Goal: Information Seeking & Learning: Check status

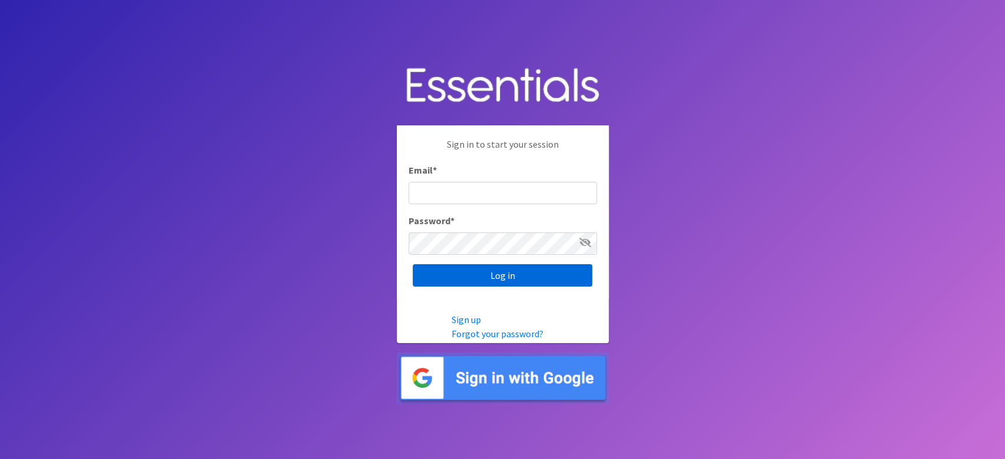
type input "[EMAIL_ADDRESS][DOMAIN_NAME]"
click at [544, 282] on input "Log in" at bounding box center [502, 275] width 179 height 22
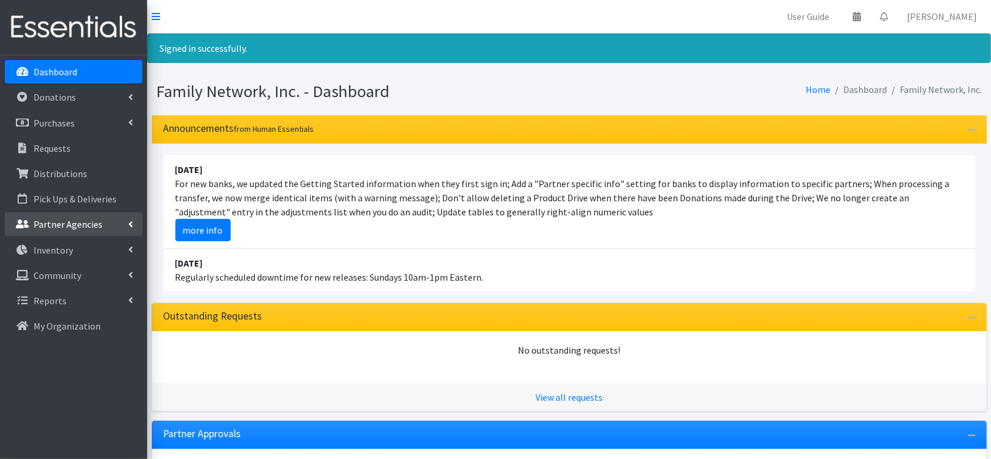
click at [62, 233] on link "Partner Agencies" at bounding box center [74, 224] width 138 height 24
click at [69, 250] on link "All Partners" at bounding box center [74, 250] width 138 height 24
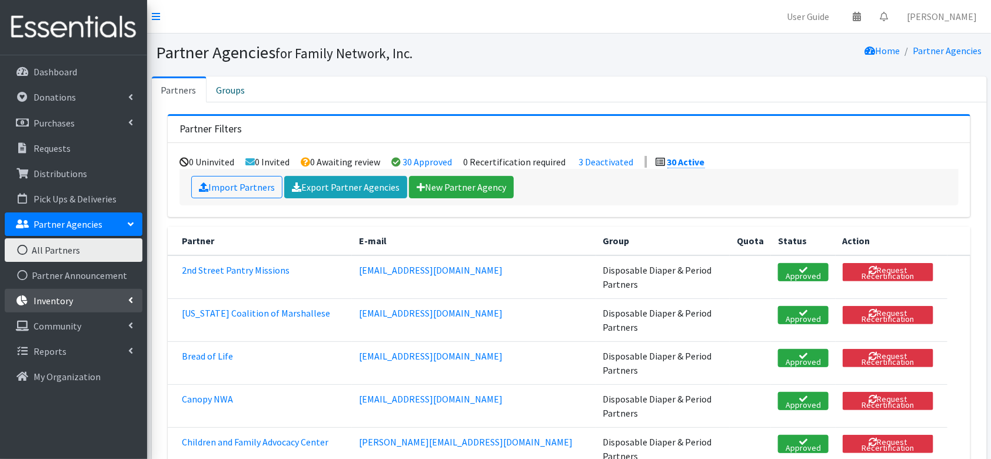
click at [62, 306] on p "Inventory" at bounding box center [53, 301] width 39 height 12
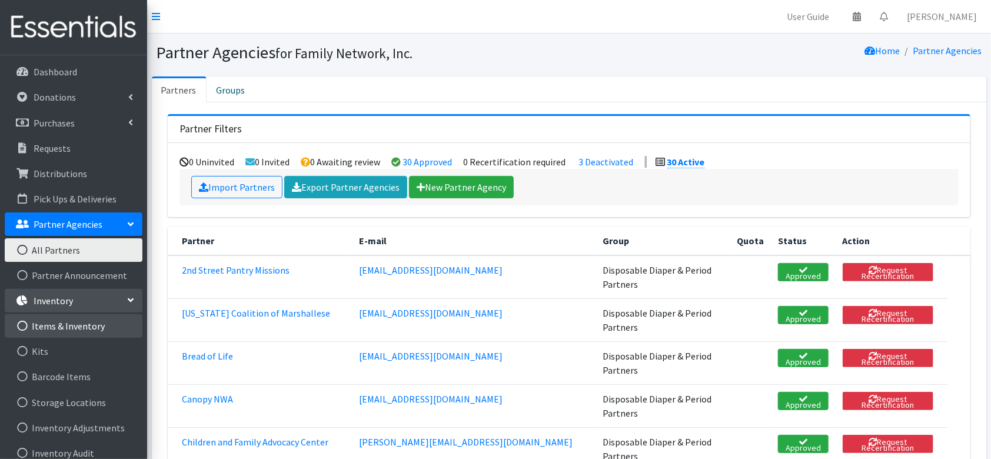
click at [62, 326] on link "Items & Inventory" at bounding box center [74, 326] width 138 height 24
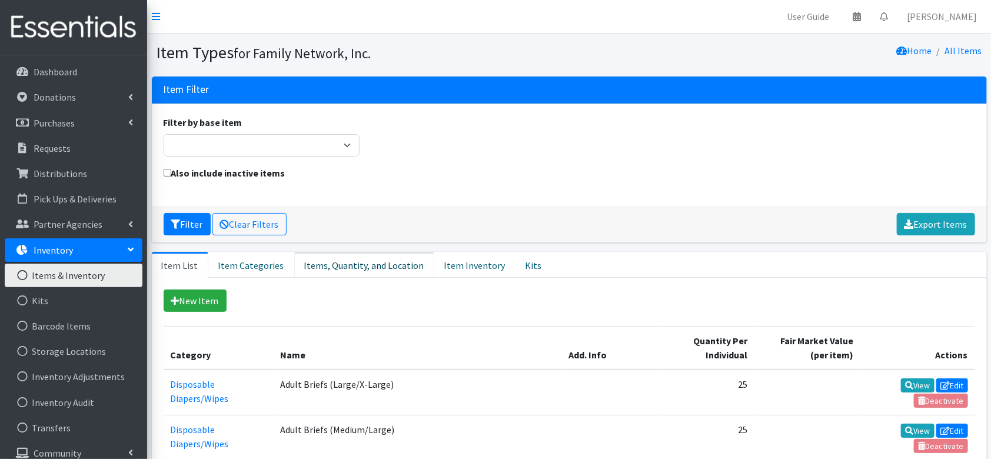
click at [355, 269] on link "Items, Quantity, and Location" at bounding box center [364, 265] width 140 height 26
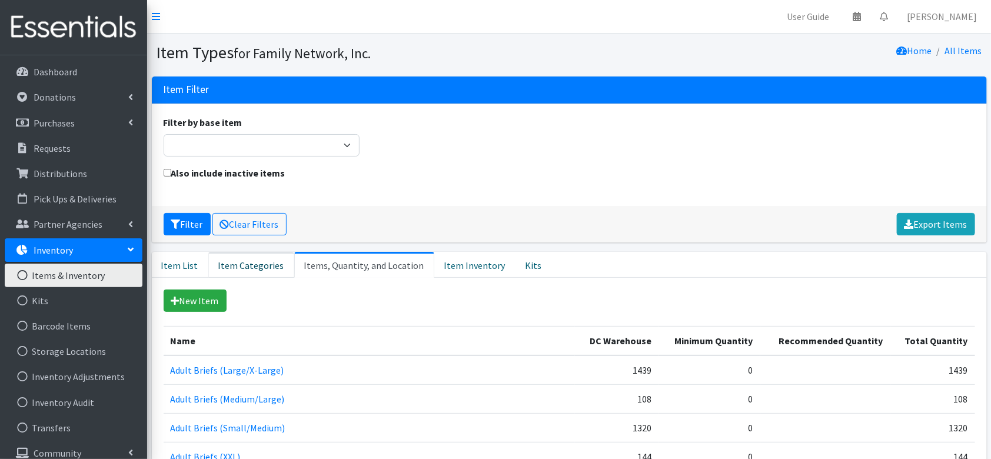
click at [227, 268] on link "Item Categories" at bounding box center [251, 265] width 86 height 26
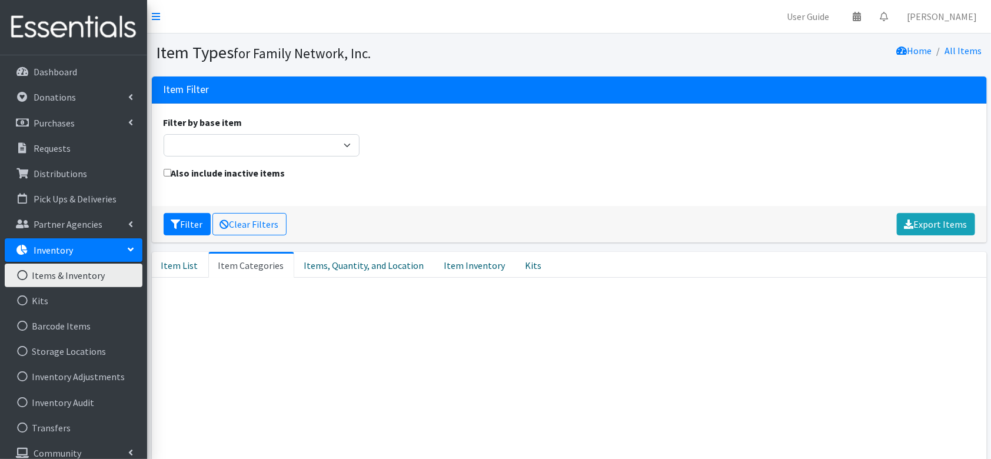
click at [227, 268] on link "Item Categories" at bounding box center [251, 265] width 86 height 26
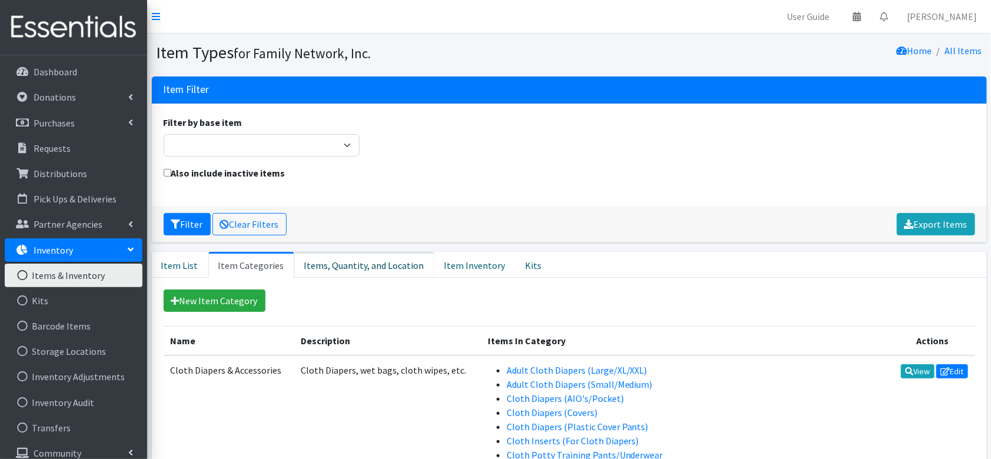
click at [341, 258] on link "Items, Quantity, and Location" at bounding box center [364, 265] width 140 height 26
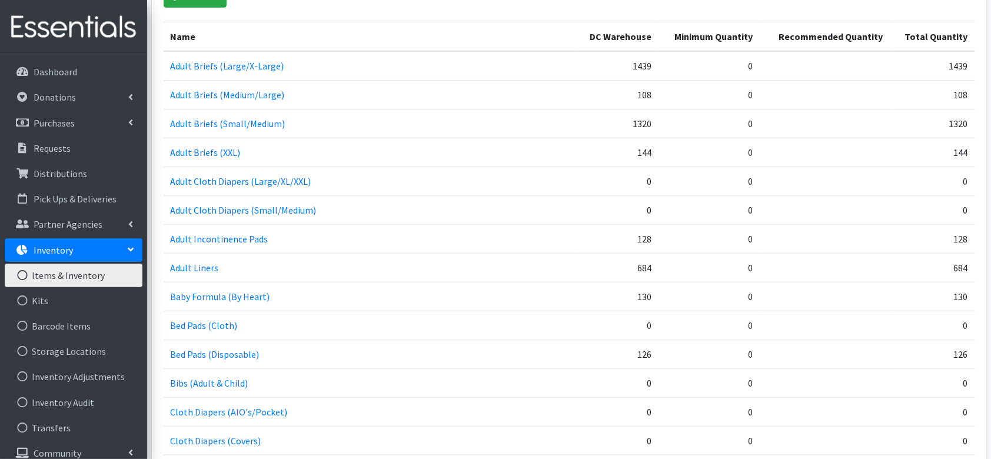
scroll to position [307, 0]
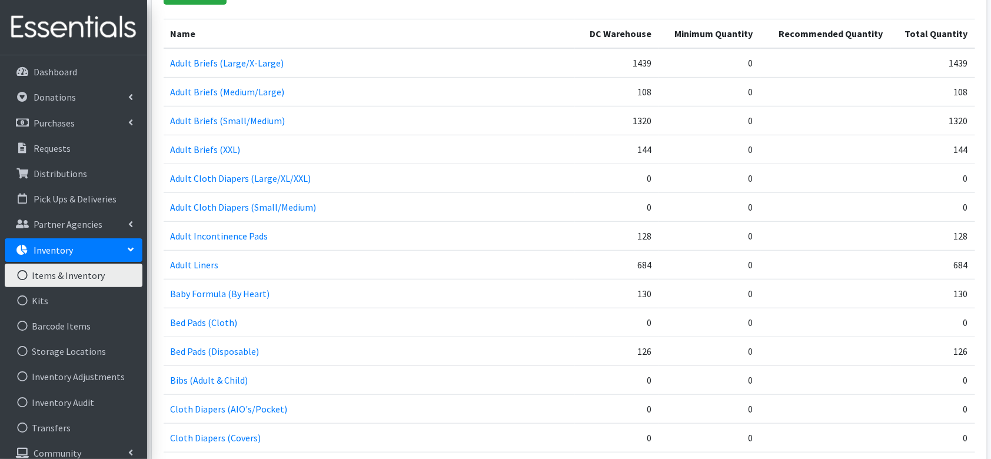
click at [639, 263] on td "684" at bounding box center [617, 264] width 84 height 29
click at [661, 238] on td "0" at bounding box center [710, 235] width 102 height 29
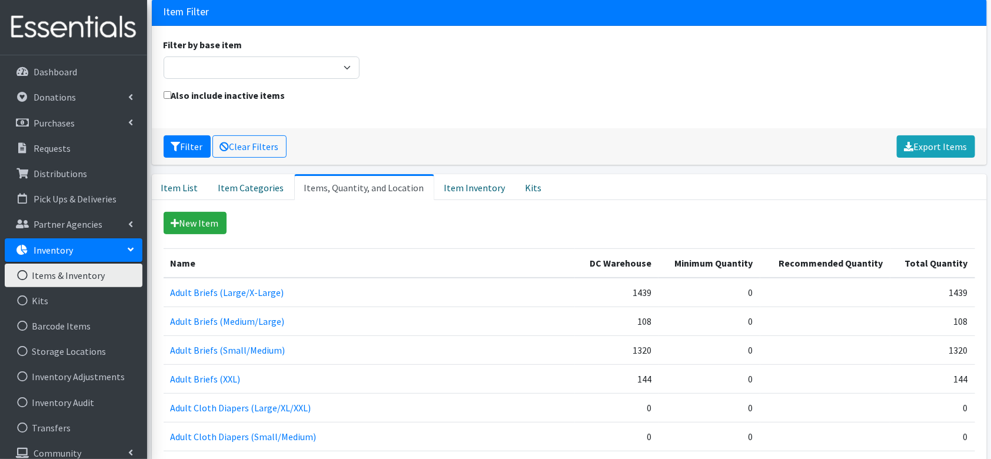
scroll to position [0, 0]
